Goal: Task Accomplishment & Management: Use online tool/utility

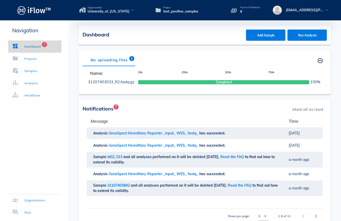
click at [28, 47] on div "Dashboard" at bounding box center [32, 46] width 17 height 5
click at [23, 73] on div "Samples" at bounding box center [24, 70] width 25 height 5
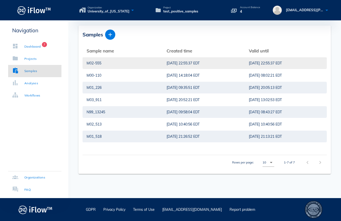
click at [126, 65] on div "M02-555" at bounding box center [123, 63] width 72 height 12
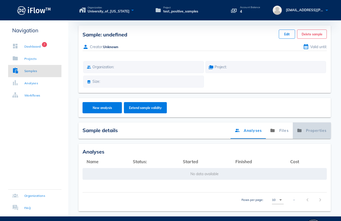
click at [315, 130] on link "Properties" at bounding box center [312, 130] width 38 height 16
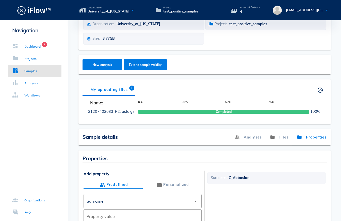
scroll to position [43, 0]
click at [284, 136] on link "Files" at bounding box center [279, 137] width 27 height 16
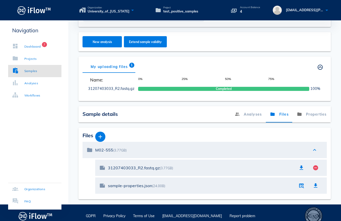
scroll to position [72, 0]
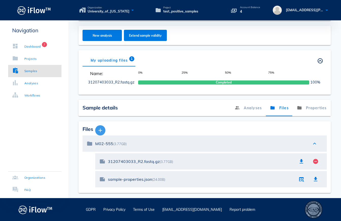
click at [101, 131] on icon "button" at bounding box center [100, 130] width 6 height 6
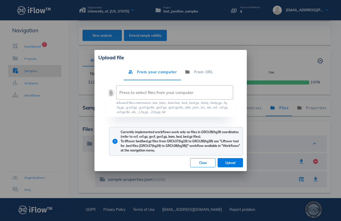
click at [111, 93] on button "attach_file" at bounding box center [111, 93] width 6 height 6
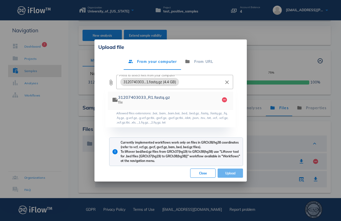
click at [233, 173] on span "Upload" at bounding box center [230, 173] width 17 height 4
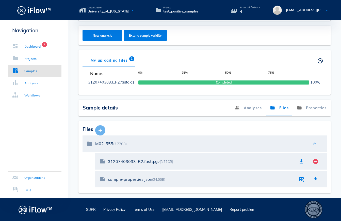
click at [101, 130] on icon "button" at bounding box center [100, 130] width 6 height 6
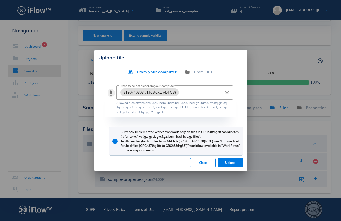
click at [113, 93] on button "attach_file" at bounding box center [111, 93] width 6 height 6
click at [230, 161] on span "Upload" at bounding box center [230, 163] width 17 height 4
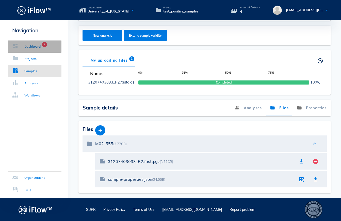
click at [33, 47] on div "Dashboard" at bounding box center [32, 46] width 17 height 5
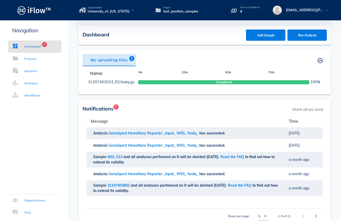
click at [105, 59] on div "My uploading files 1" at bounding box center [110, 60] width 54 height 12
click at [37, 48] on div "Dashboard" at bounding box center [32, 46] width 17 height 5
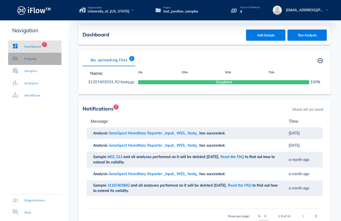
click at [36, 58] on link "Projects" at bounding box center [34, 59] width 53 height 12
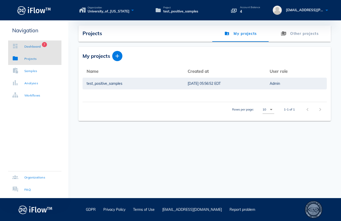
click at [34, 47] on div "Dashboard" at bounding box center [32, 46] width 17 height 5
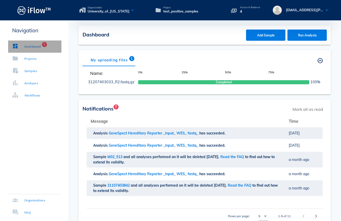
click at [33, 43] on link "Dashboard 7" at bounding box center [34, 46] width 53 height 12
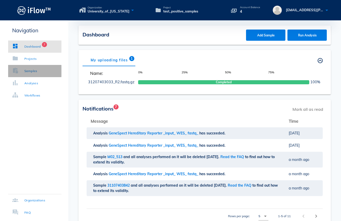
click at [24, 65] on link "Samples" at bounding box center [34, 71] width 53 height 12
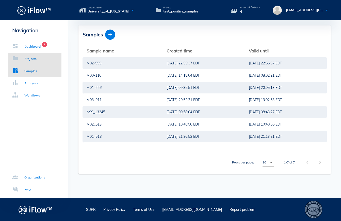
click at [28, 58] on div "Projects" at bounding box center [30, 58] width 12 height 5
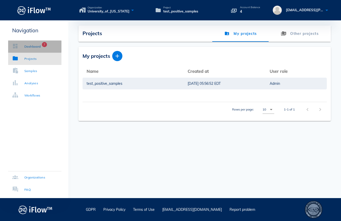
click at [34, 45] on div "Dashboard" at bounding box center [32, 46] width 17 height 5
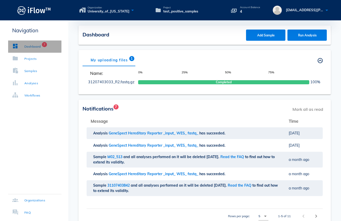
click at [26, 50] on link "Dashboard 7" at bounding box center [34, 46] width 53 height 12
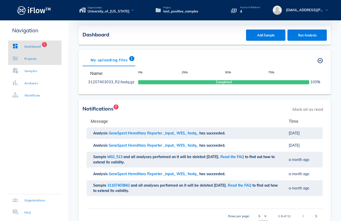
click at [23, 58] on div "Projects" at bounding box center [24, 58] width 24 height 5
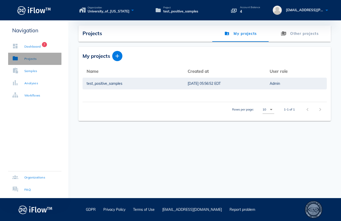
click at [25, 57] on div "Projects" at bounding box center [30, 58] width 12 height 5
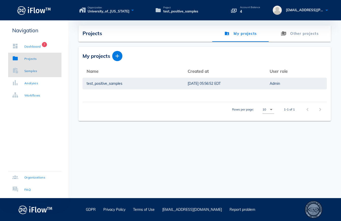
click at [37, 74] on link "Samples" at bounding box center [34, 71] width 53 height 12
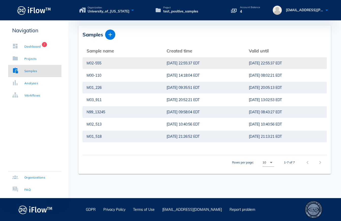
click at [167, 62] on div "[DATE] 22:55:37 EDT" at bounding box center [204, 63] width 74 height 12
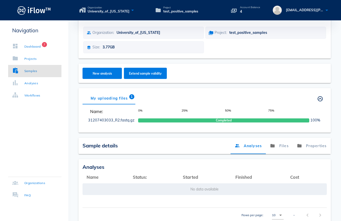
scroll to position [68, 0]
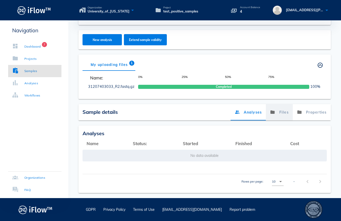
click at [281, 112] on link "Files" at bounding box center [279, 112] width 27 height 16
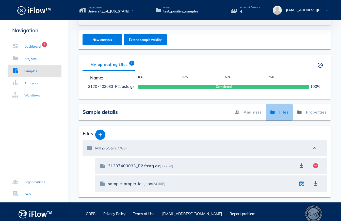
click at [282, 111] on link "Files" at bounding box center [279, 112] width 27 height 16
click at [103, 135] on icon "button" at bounding box center [100, 134] width 6 height 6
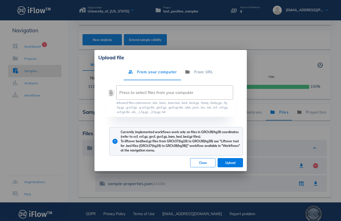
click at [110, 92] on button "attach_file" at bounding box center [111, 93] width 6 height 6
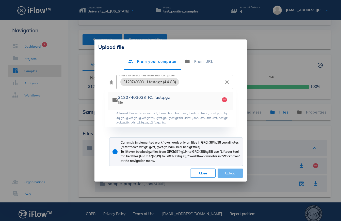
click at [234, 173] on span "Upload" at bounding box center [230, 173] width 17 height 4
